Goal: Transaction & Acquisition: Purchase product/service

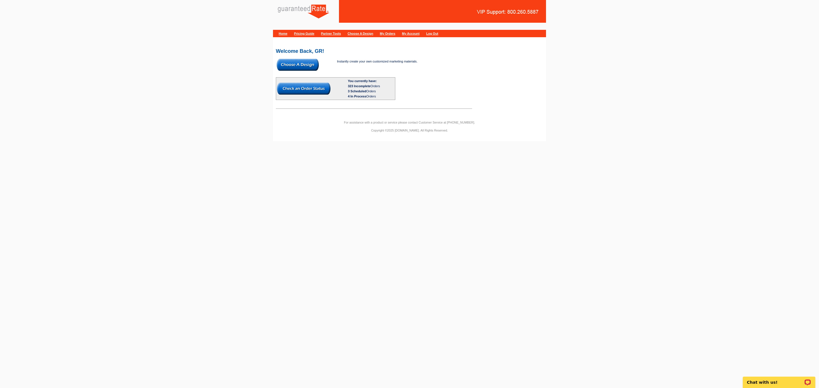
click at [313, 66] on img at bounding box center [298, 65] width 42 height 12
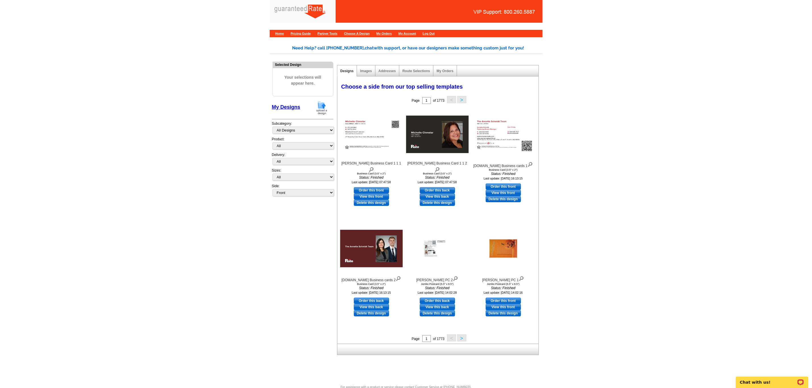
click at [319, 107] on img at bounding box center [321, 108] width 15 height 14
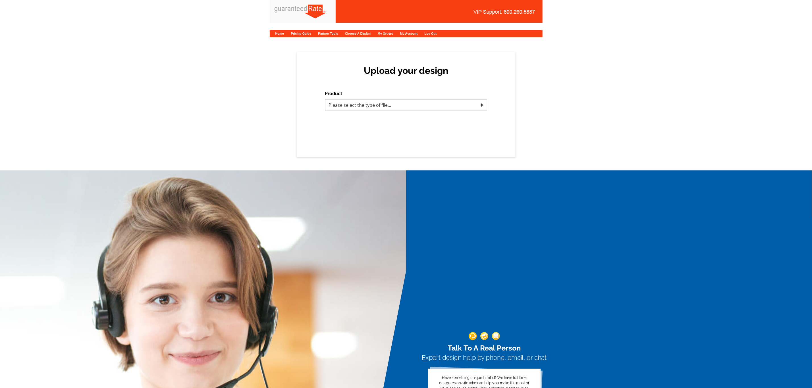
click at [344, 104] on select "Please select the type of file... Postcards Calendars Business Cards Letters an…" at bounding box center [406, 104] width 162 height 11
select select "1"
click at [325, 99] on select "Please select the type of file... Postcards Calendars Business Cards Letters an…" at bounding box center [406, 104] width 162 height 11
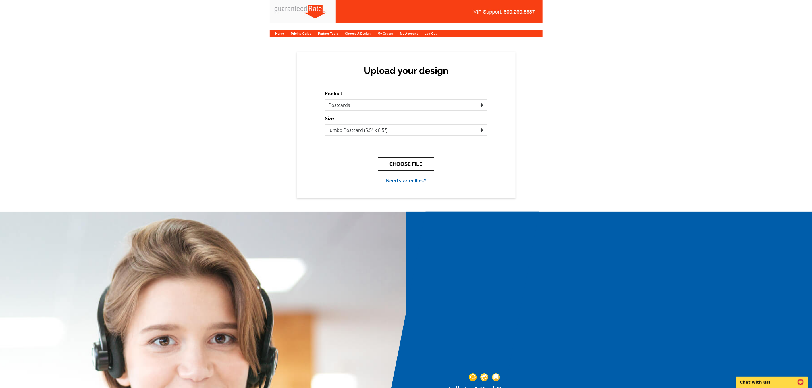
click at [407, 161] on button "CHOOSE FILE" at bounding box center [406, 163] width 56 height 13
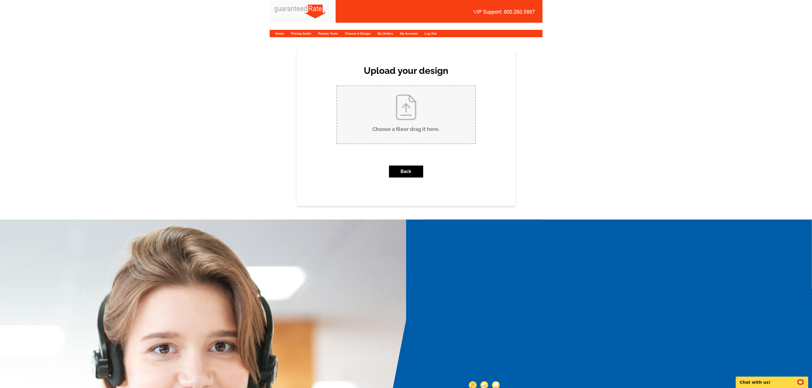
click at [408, 110] on input "Choose a file or drag it here ." at bounding box center [406, 114] width 138 height 57
